Goal: Entertainment & Leisure: Browse casually

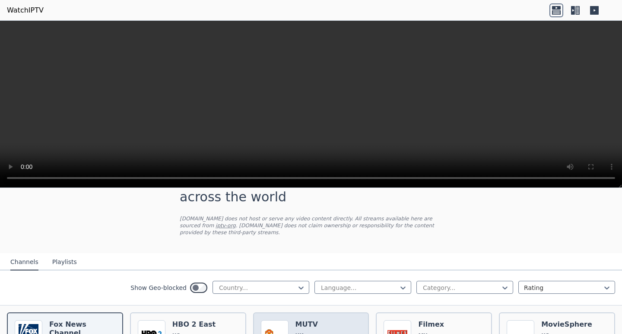
scroll to position [86, 0]
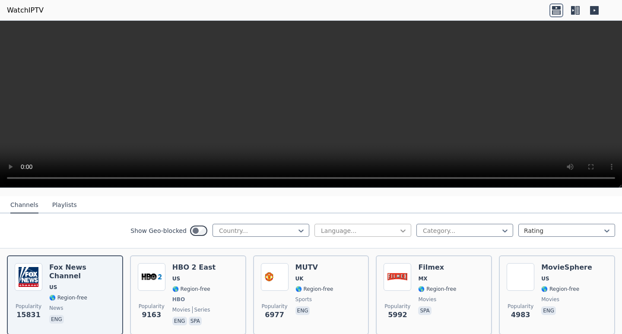
click at [398, 226] on icon at bounding box center [402, 230] width 9 height 9
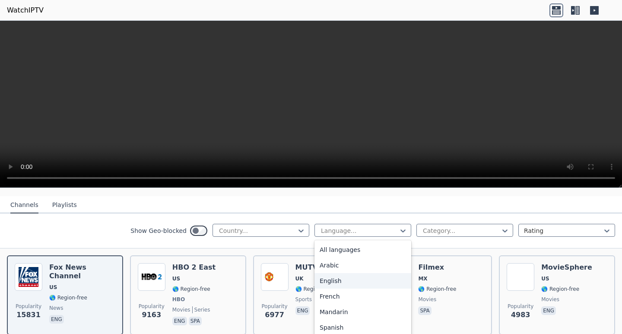
click at [325, 273] on div "English" at bounding box center [362, 281] width 97 height 16
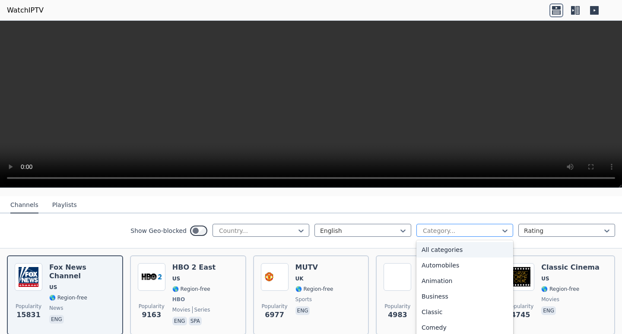
click at [424, 226] on div at bounding box center [461, 230] width 79 height 9
click at [465, 244] on div "Family" at bounding box center [464, 248] width 97 height 16
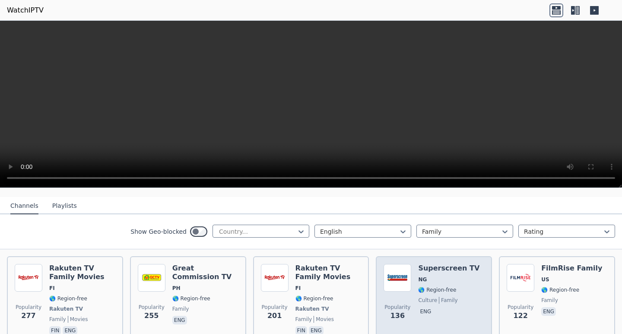
scroll to position [86, 0]
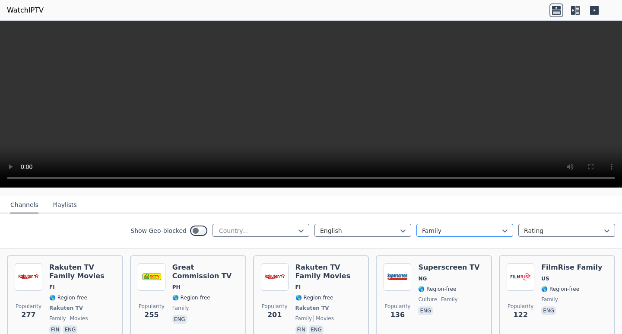
click at [453, 226] on div at bounding box center [461, 230] width 79 height 9
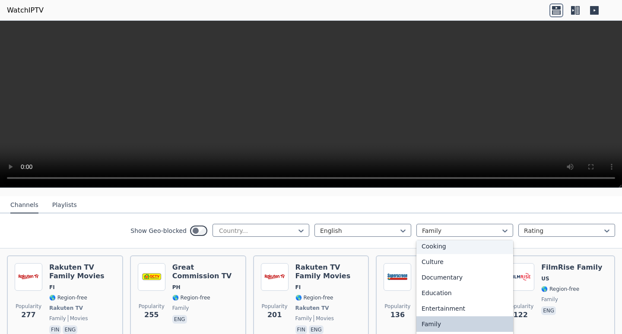
scroll to position [107, 0]
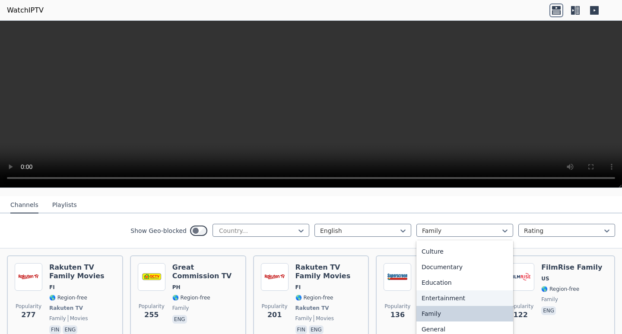
click at [449, 290] on div "Entertainment" at bounding box center [464, 298] width 97 height 16
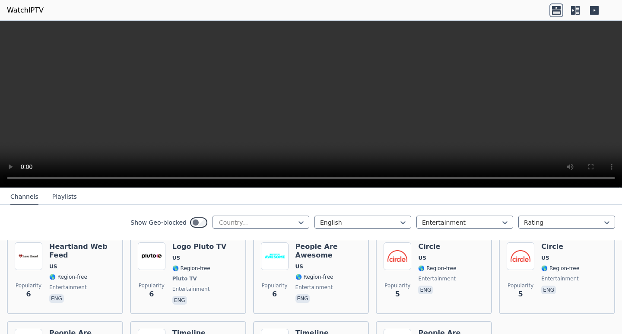
scroll to position [2029, 0]
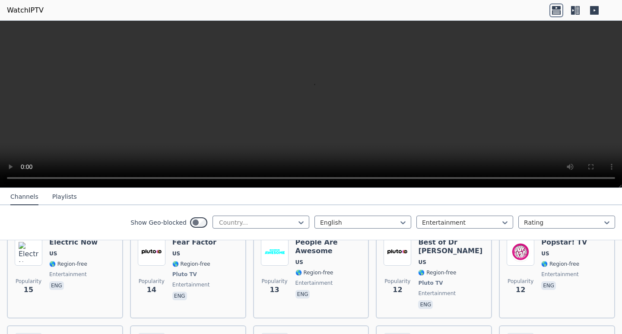
scroll to position [1683, 0]
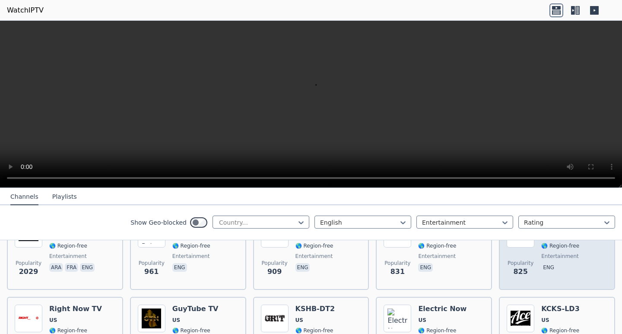
scroll to position [86, 0]
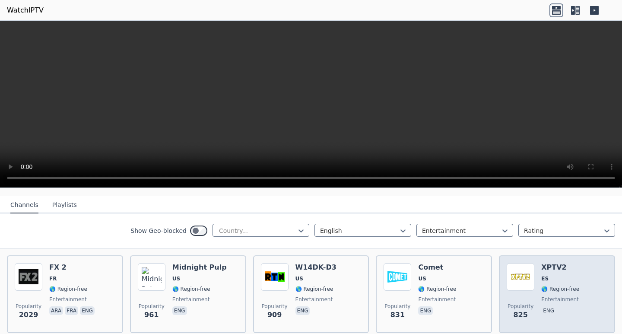
click at [577, 275] on div "Popularity 825 XPTV2 ES 🌎 Region-free entertainment eng" at bounding box center [556, 294] width 101 height 62
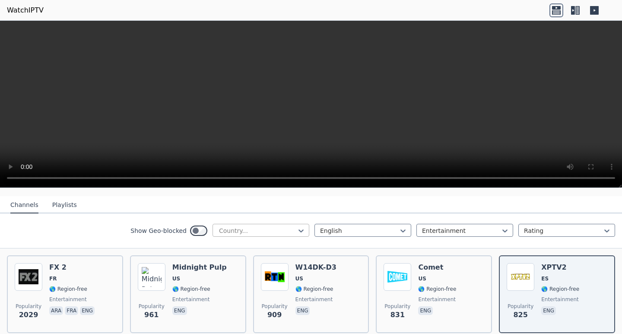
click at [252, 226] on div at bounding box center [257, 230] width 79 height 9
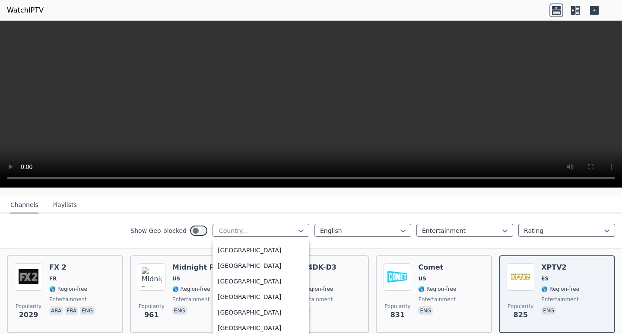
scroll to position [950, 0]
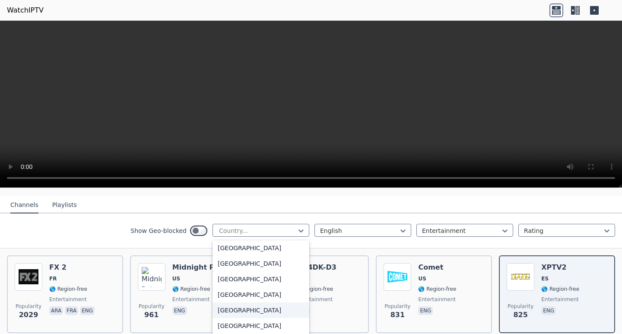
click at [226, 312] on div "[GEOGRAPHIC_DATA]" at bounding box center [260, 310] width 97 height 16
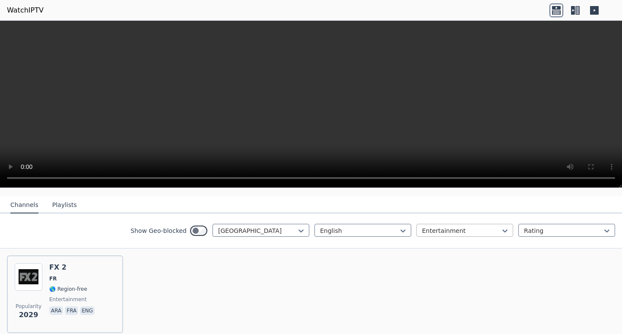
click at [424, 226] on div at bounding box center [461, 230] width 79 height 9
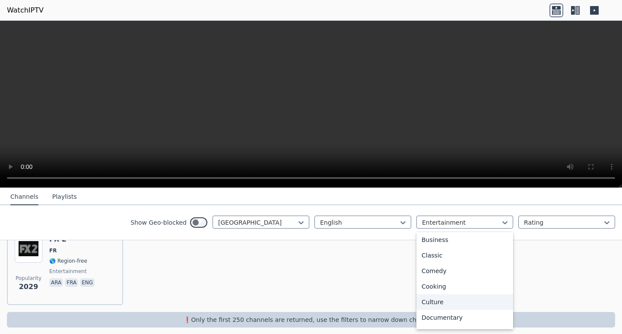
click at [465, 306] on div "Culture" at bounding box center [464, 302] width 97 height 16
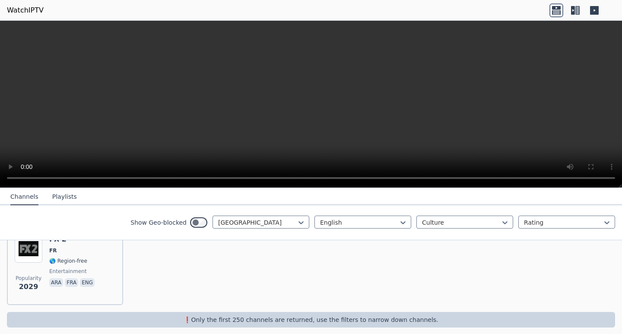
scroll to position [37, 0]
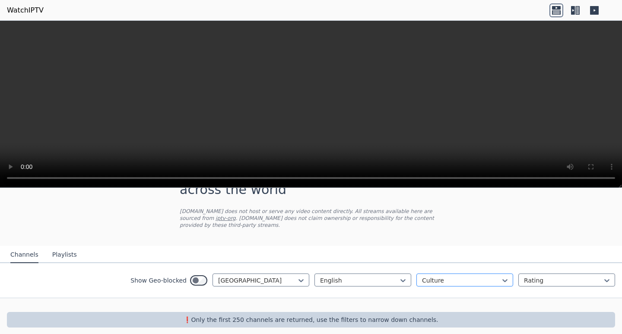
click at [458, 273] on div "option Culture, selected. Culture" at bounding box center [464, 279] width 97 height 13
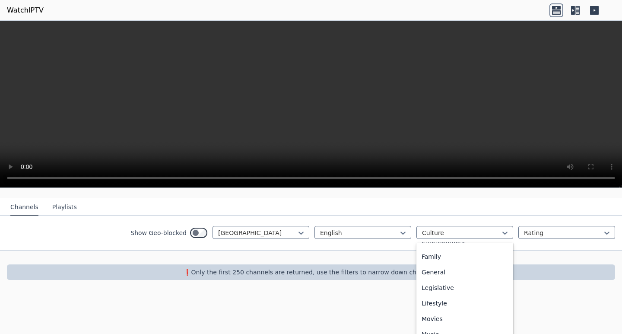
scroll to position [174, 0]
click at [442, 287] on div "Lifestyle" at bounding box center [464, 295] width 97 height 16
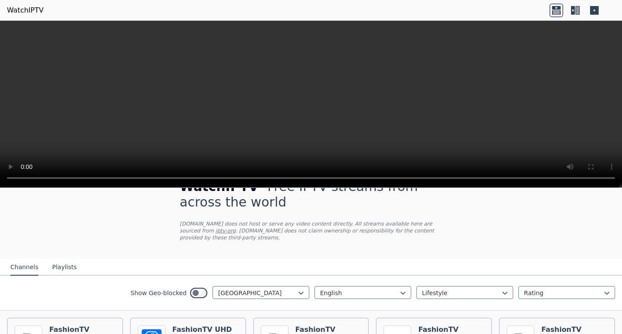
scroll to position [43, 0]
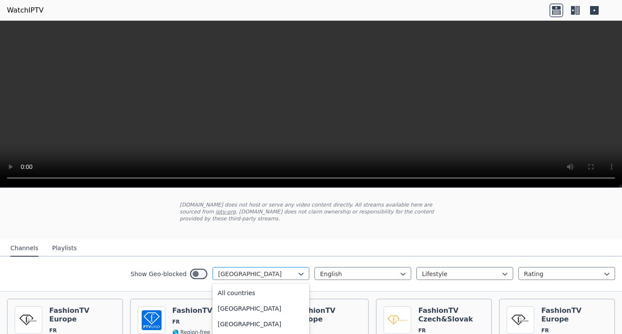
click at [261, 269] on div at bounding box center [257, 273] width 79 height 9
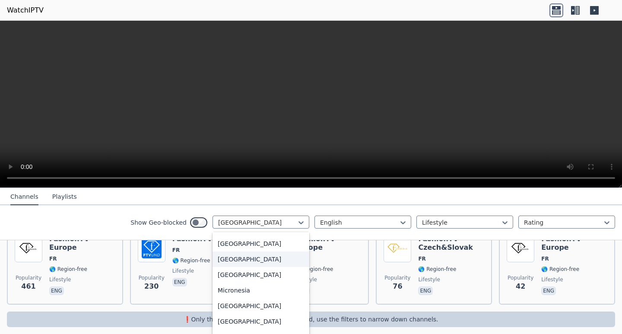
scroll to position [1861, 0]
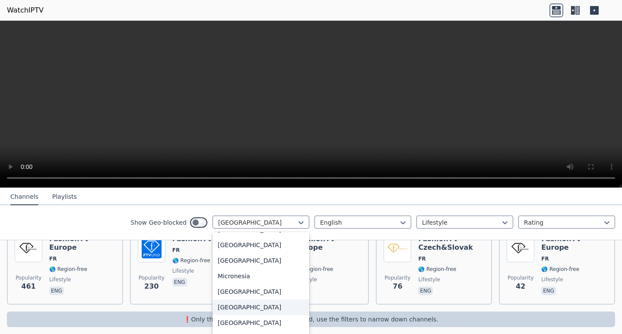
click at [237, 308] on div "[GEOGRAPHIC_DATA]" at bounding box center [260, 307] width 97 height 16
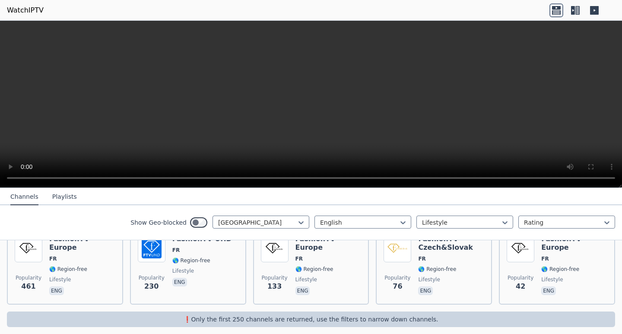
scroll to position [114, 0]
